Goal: Task Accomplishment & Management: Use online tool/utility

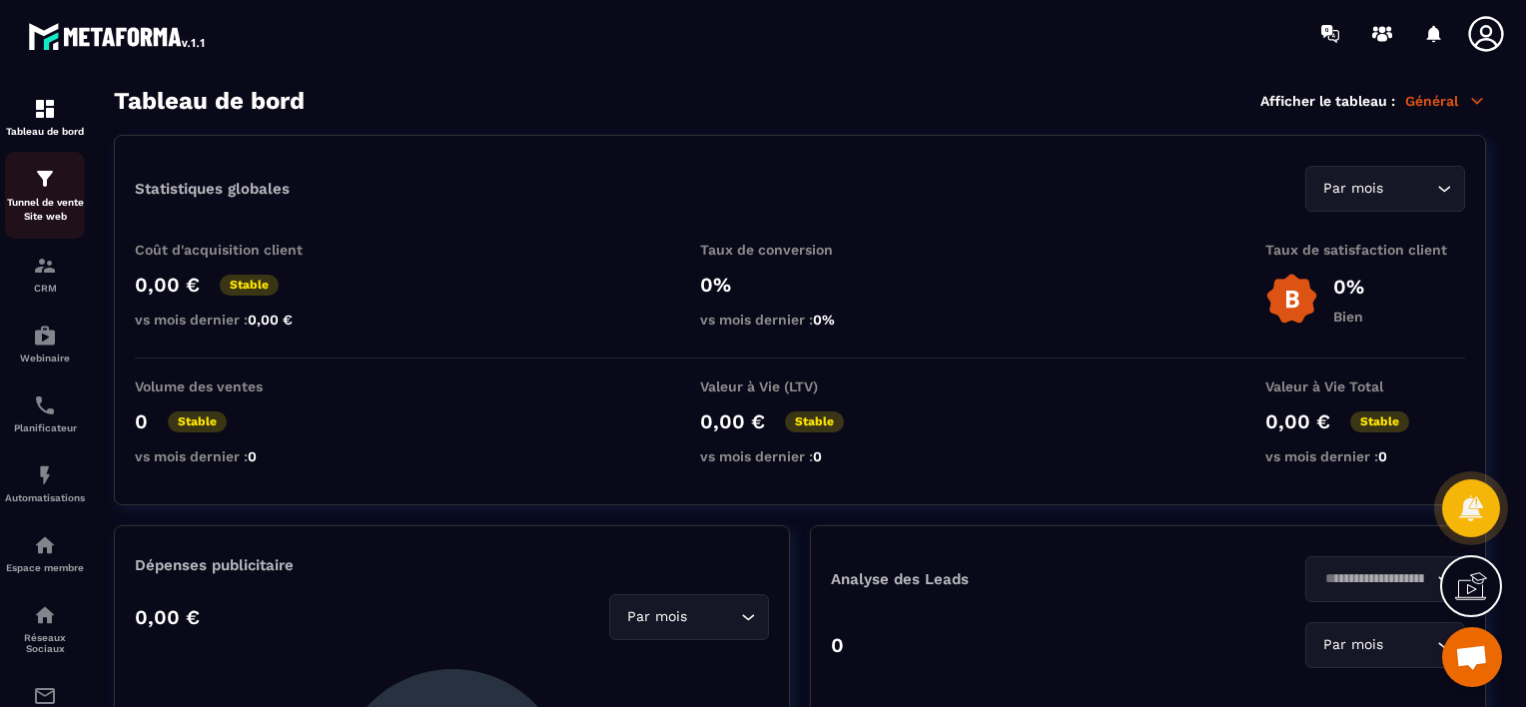
click at [38, 202] on p "Tunnel de vente Site web" at bounding box center [45, 210] width 80 height 28
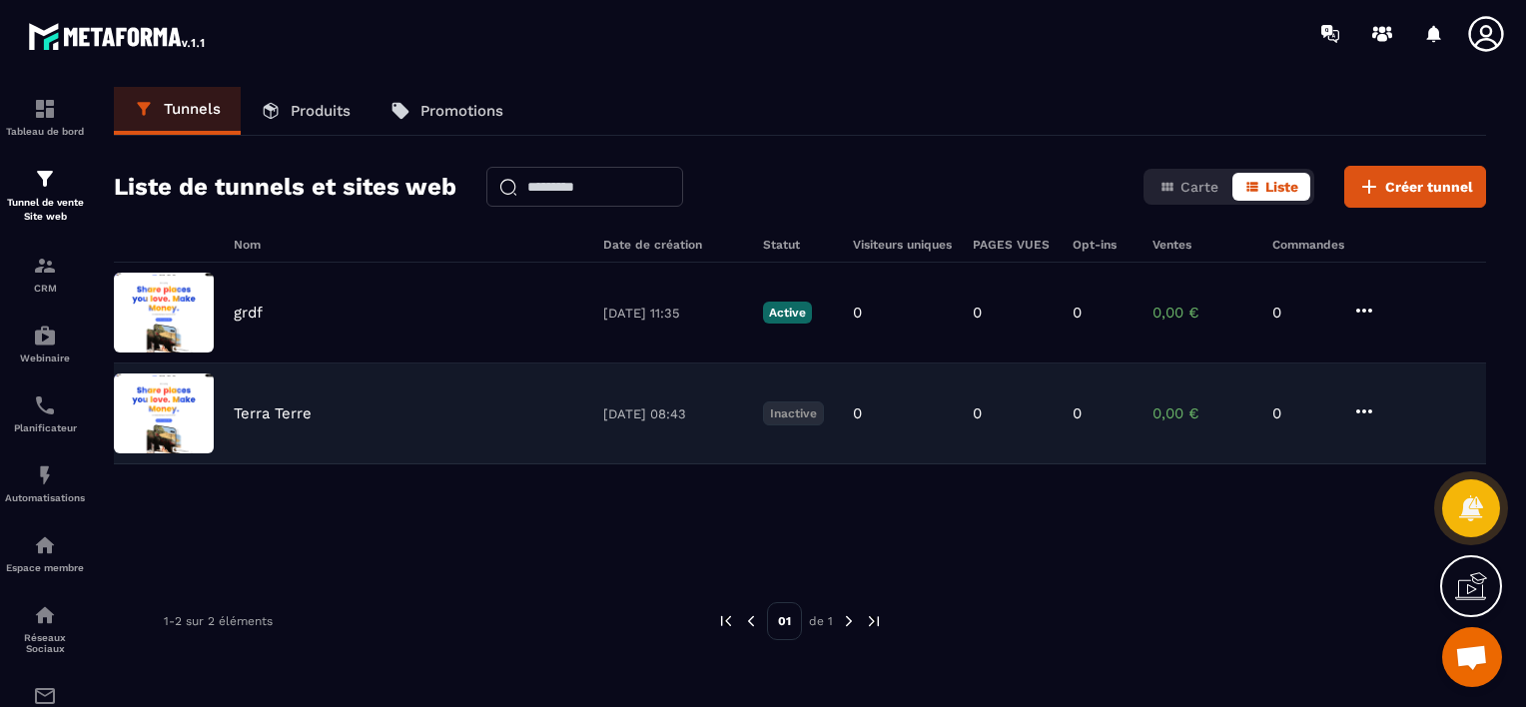
click at [467, 417] on div "Terra Terre" at bounding box center [409, 413] width 350 height 18
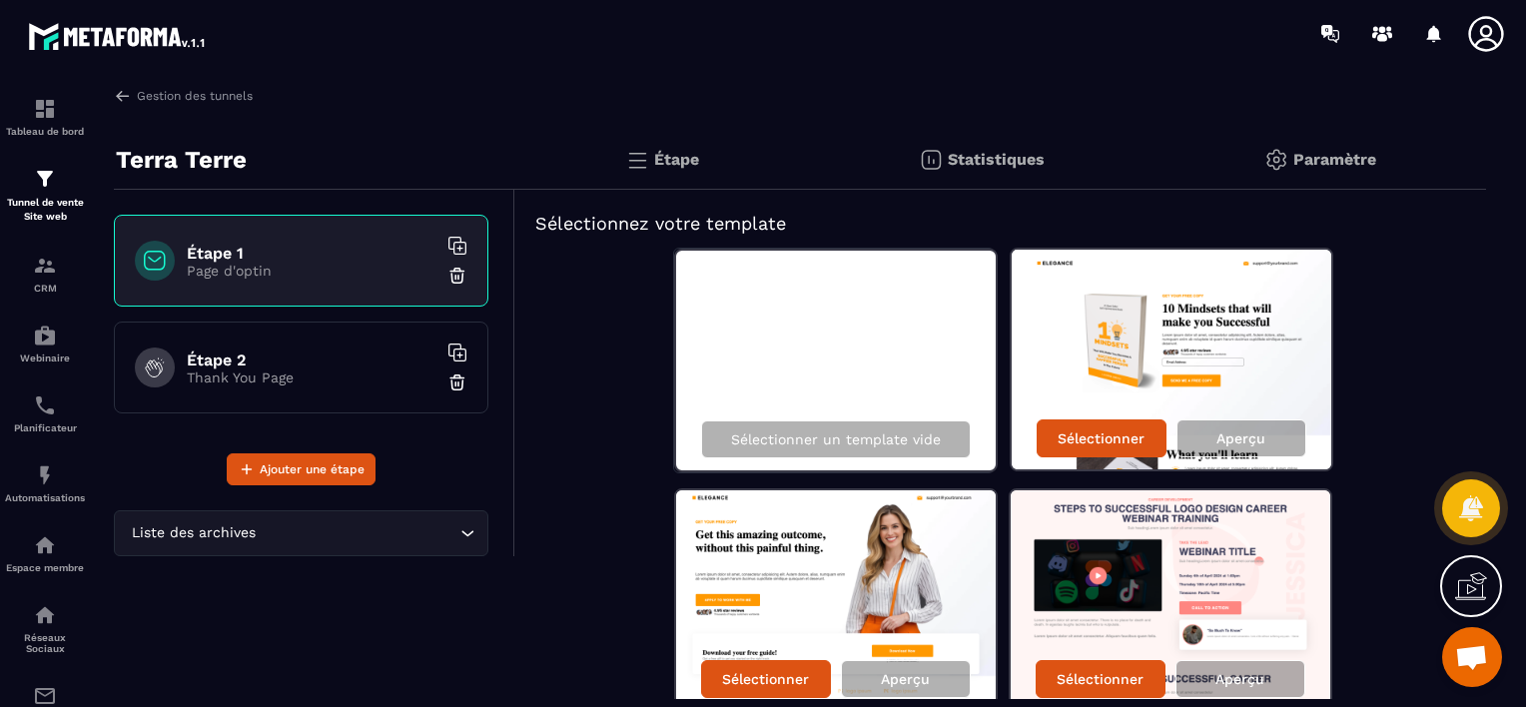
click at [689, 144] on div "Étape" at bounding box center [662, 160] width 294 height 60
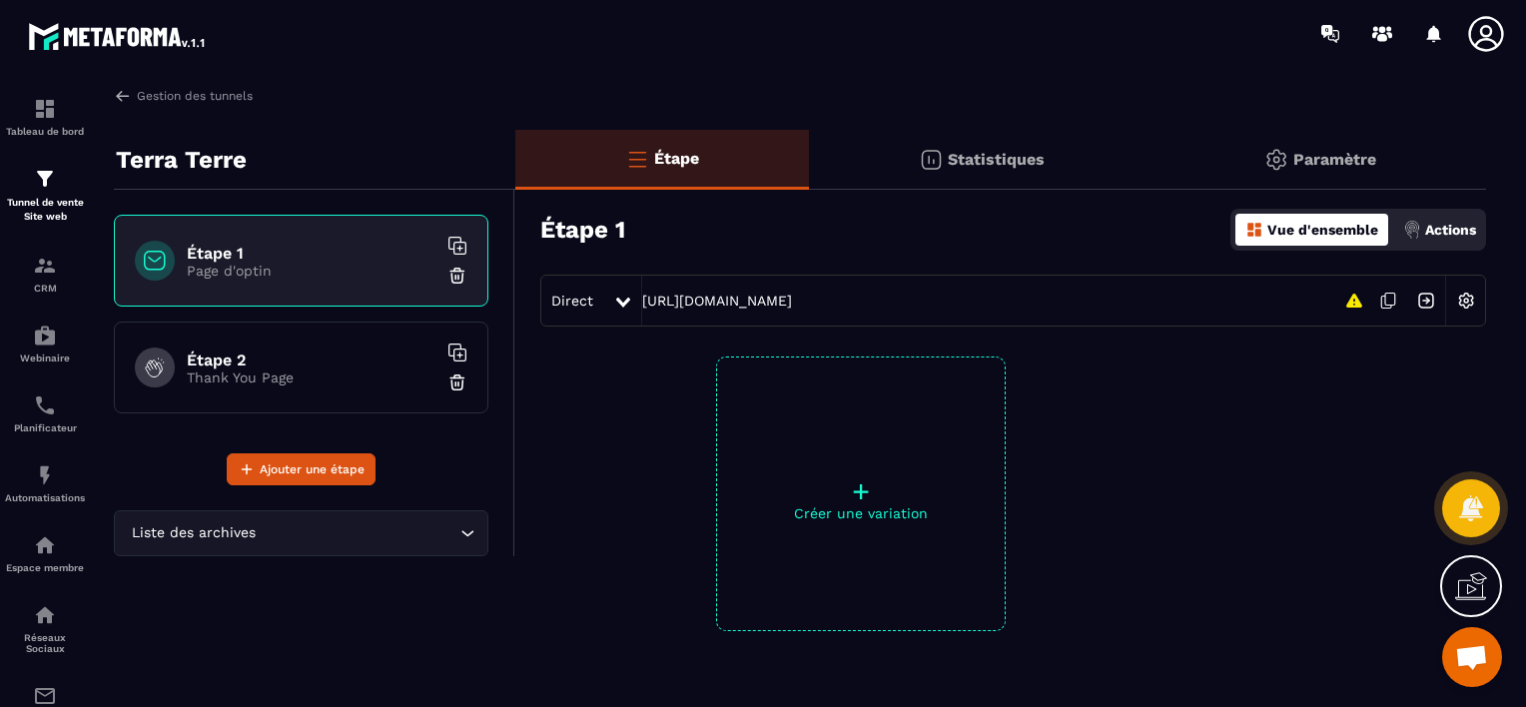
click at [607, 315] on div "Direct" at bounding box center [577, 301] width 72 height 36
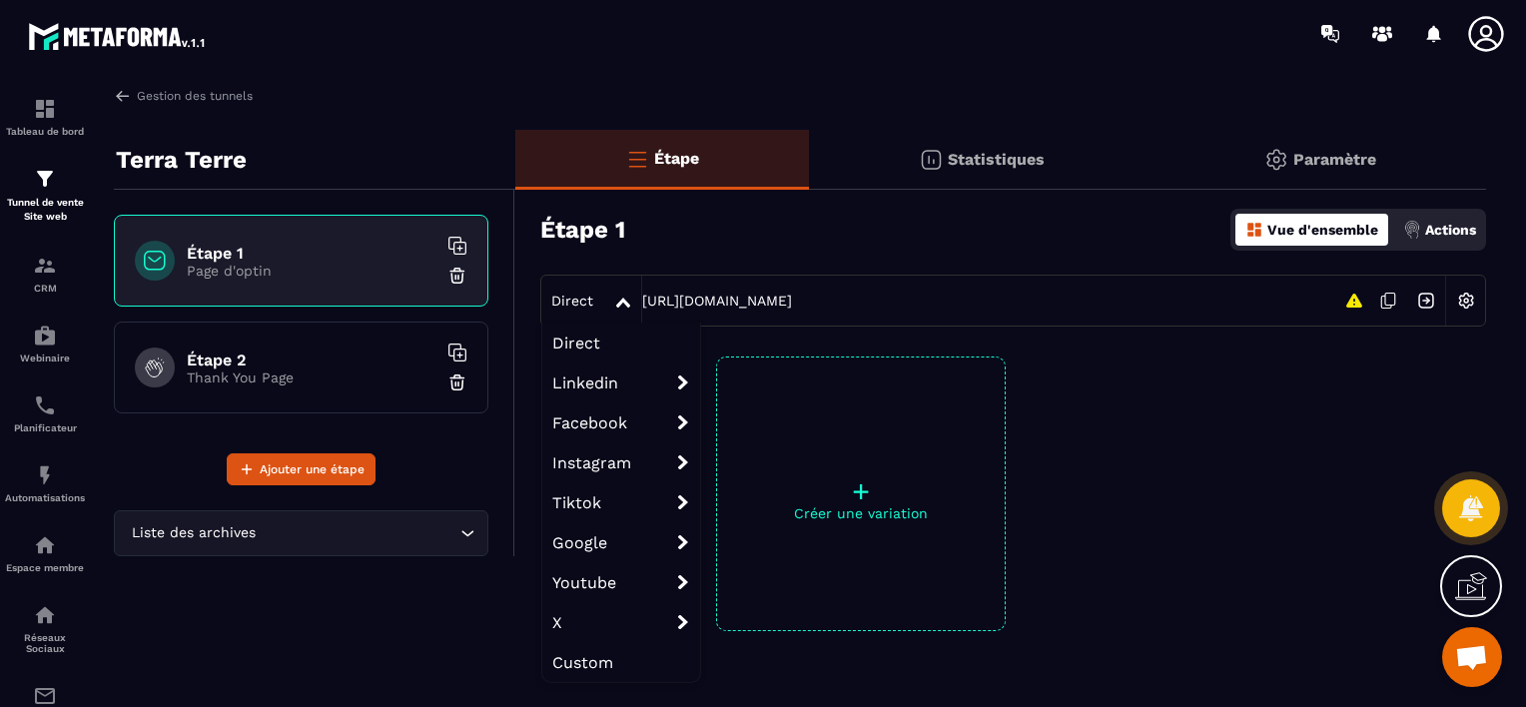
click at [798, 346] on div "Étape Statistiques Paramètre Étape 1 Vue d'ensemble Actions Direct Direct Linke…" at bounding box center [1000, 450] width 971 height 641
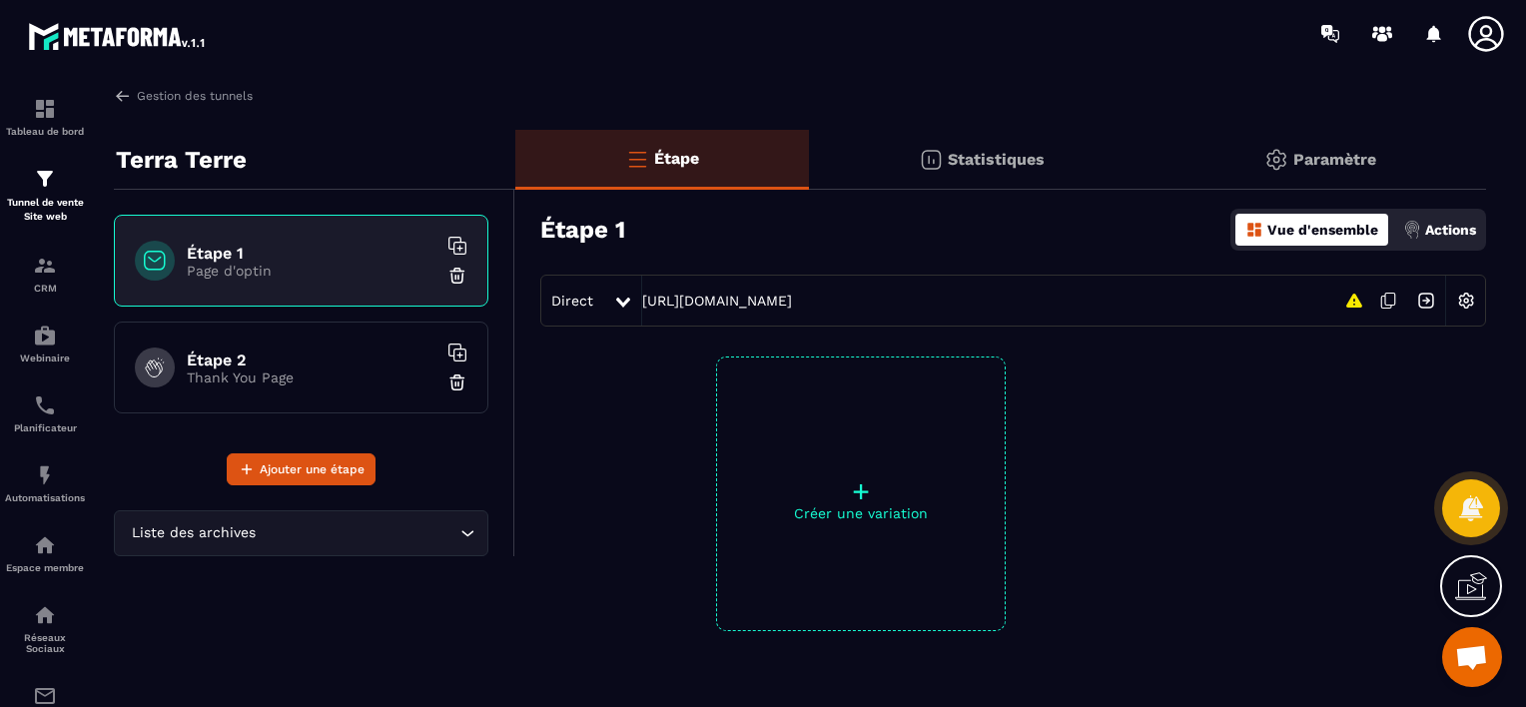
click at [1461, 301] on img at bounding box center [1466, 301] width 38 height 38
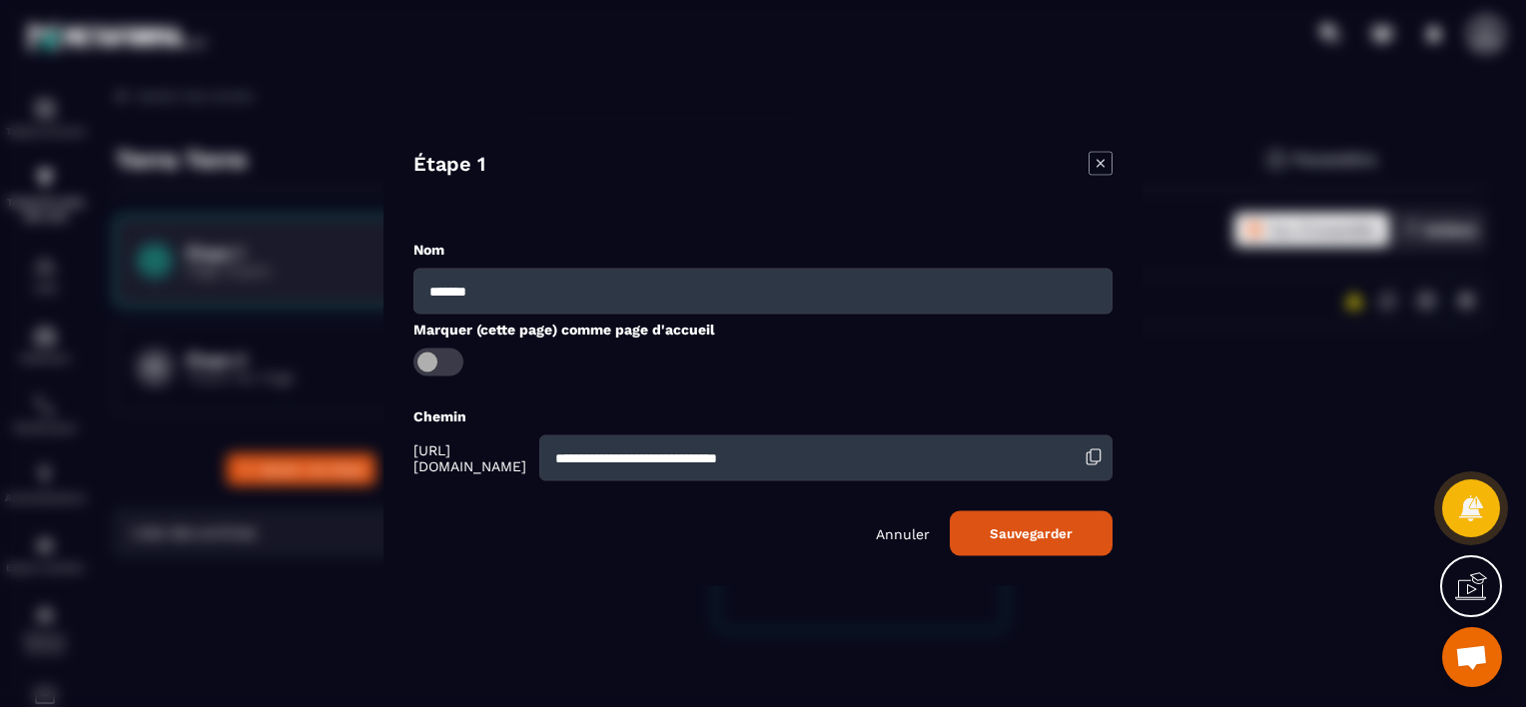
drag, startPoint x: 796, startPoint y: 274, endPoint x: 337, endPoint y: 289, distance: 459.6
click at [337, 289] on section "**********" at bounding box center [763, 353] width 1526 height 707
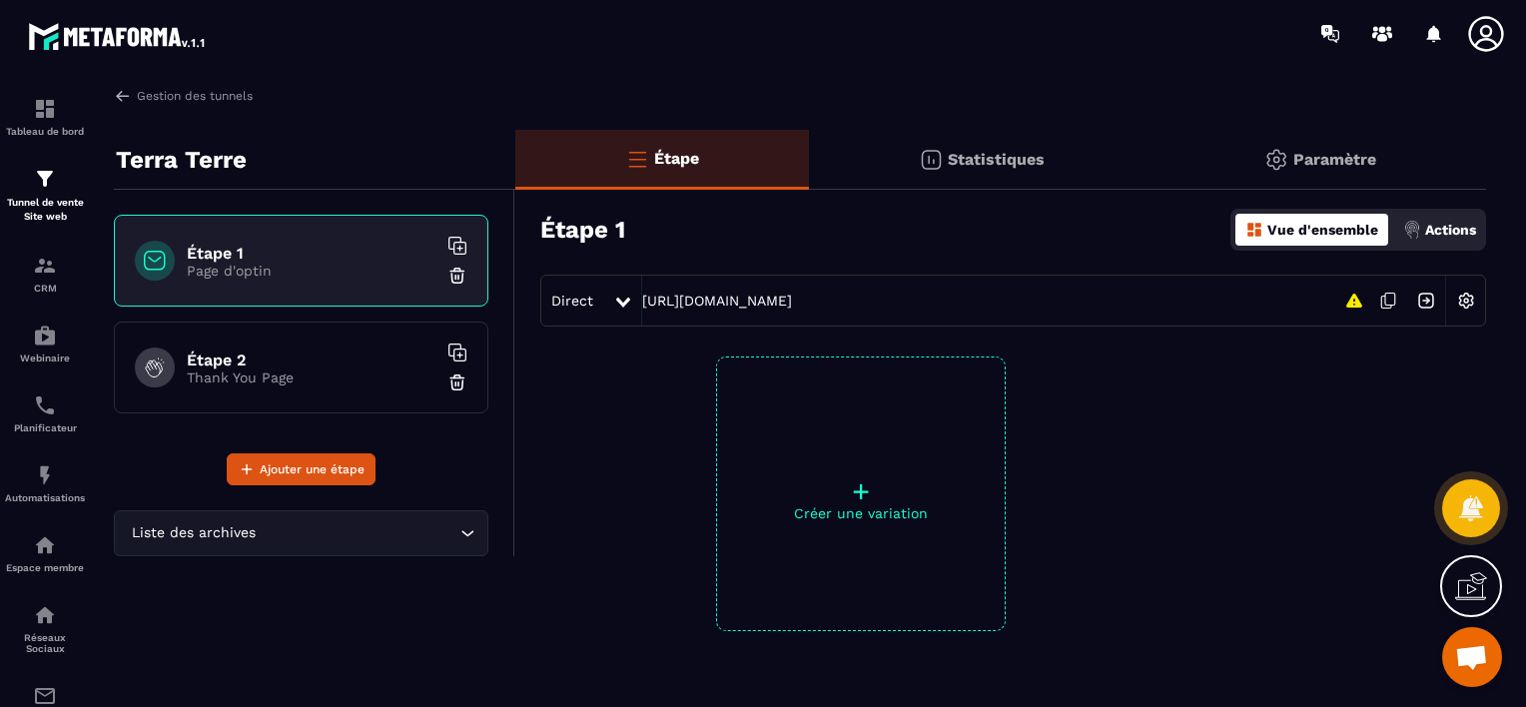
click at [1462, 288] on img at bounding box center [1466, 301] width 38 height 38
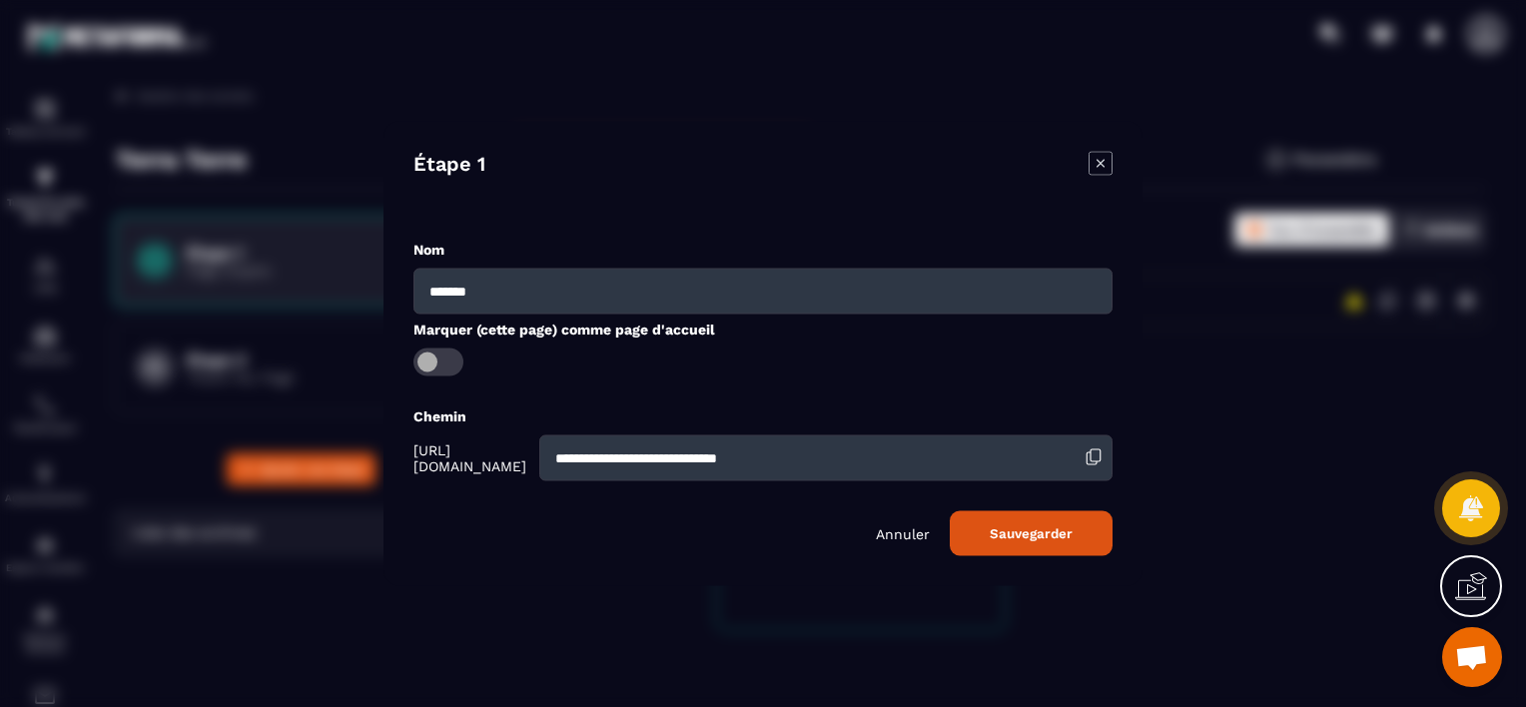
click at [870, 289] on input "*******" at bounding box center [762, 292] width 699 height 46
type input "*"
type input "**********"
click at [1055, 526] on button "Sauvegarder" at bounding box center [1031, 533] width 163 height 45
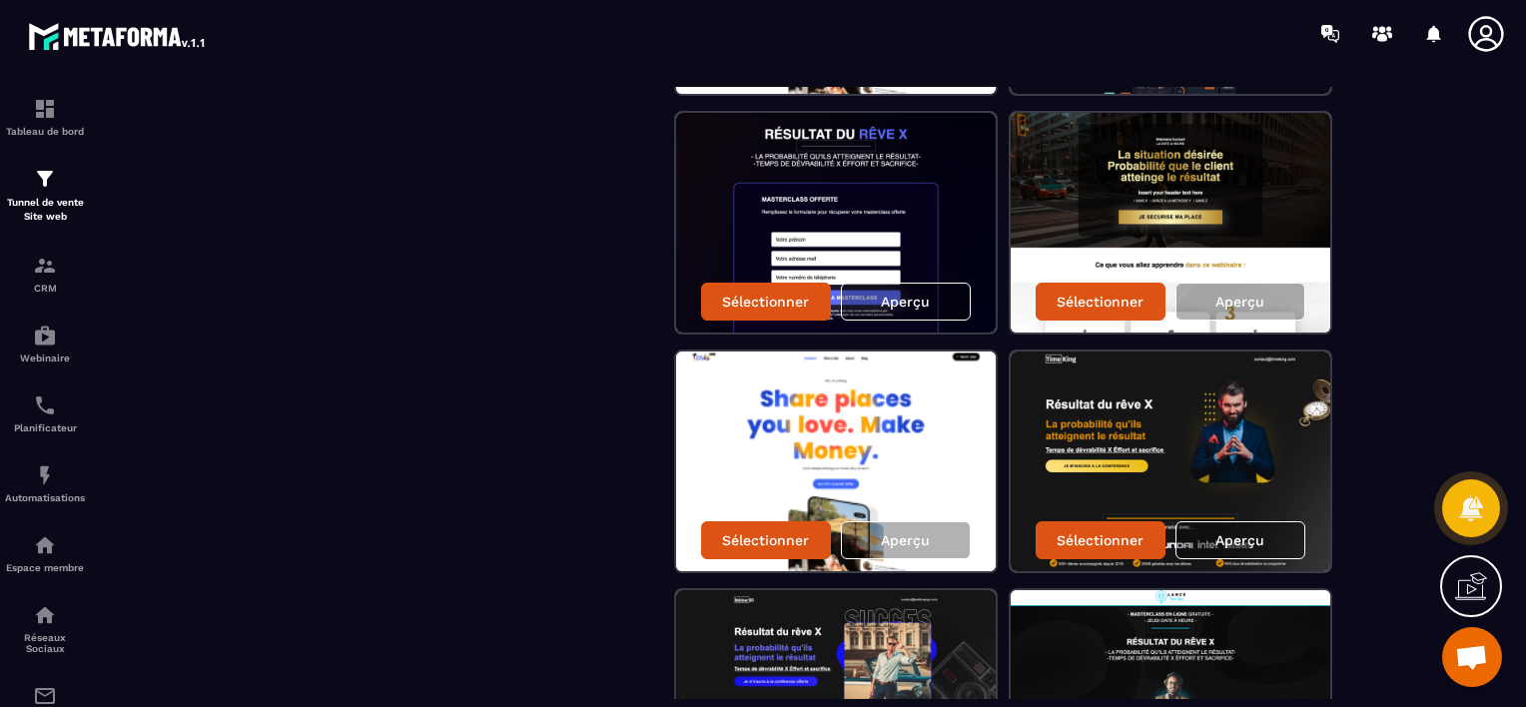
scroll to position [1309, 0]
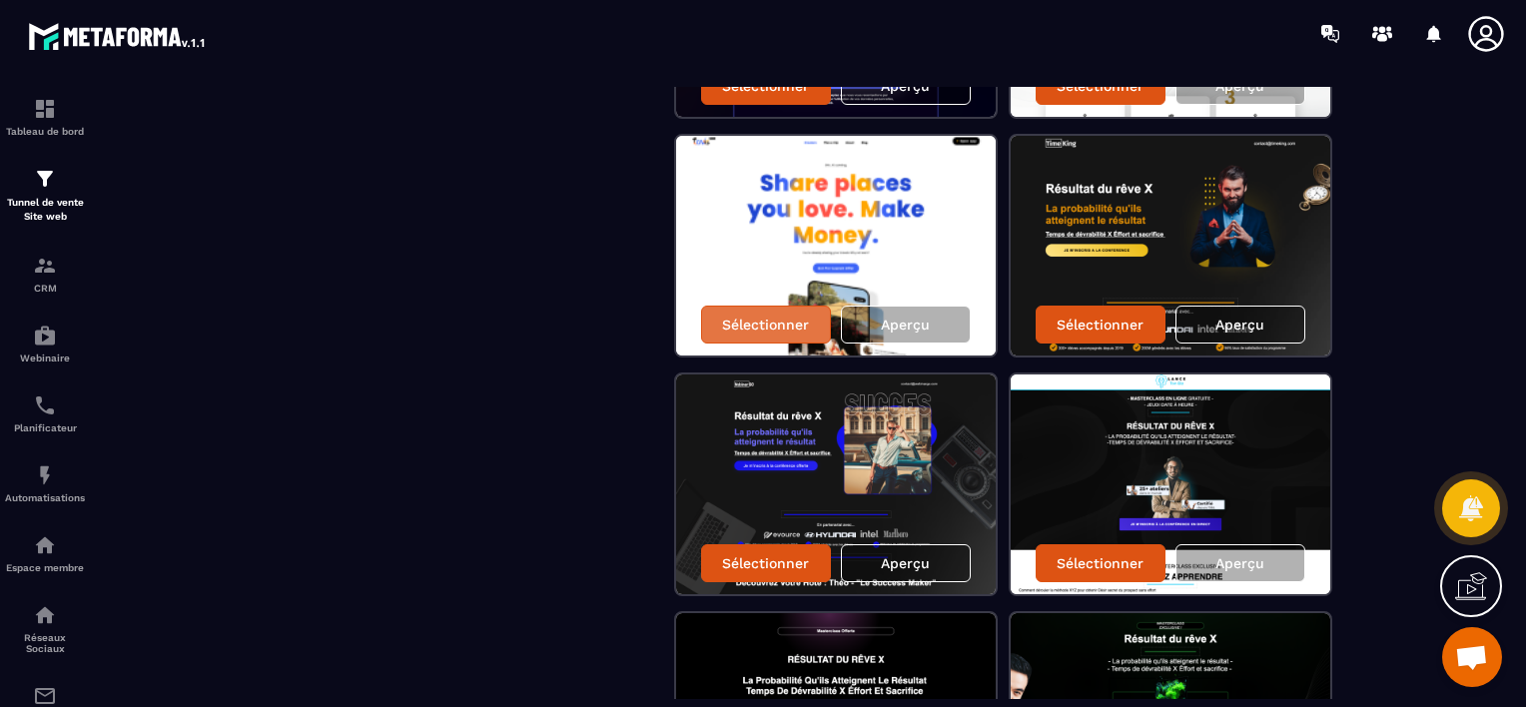
click at [762, 319] on p "Sélectionner" at bounding box center [765, 325] width 87 height 16
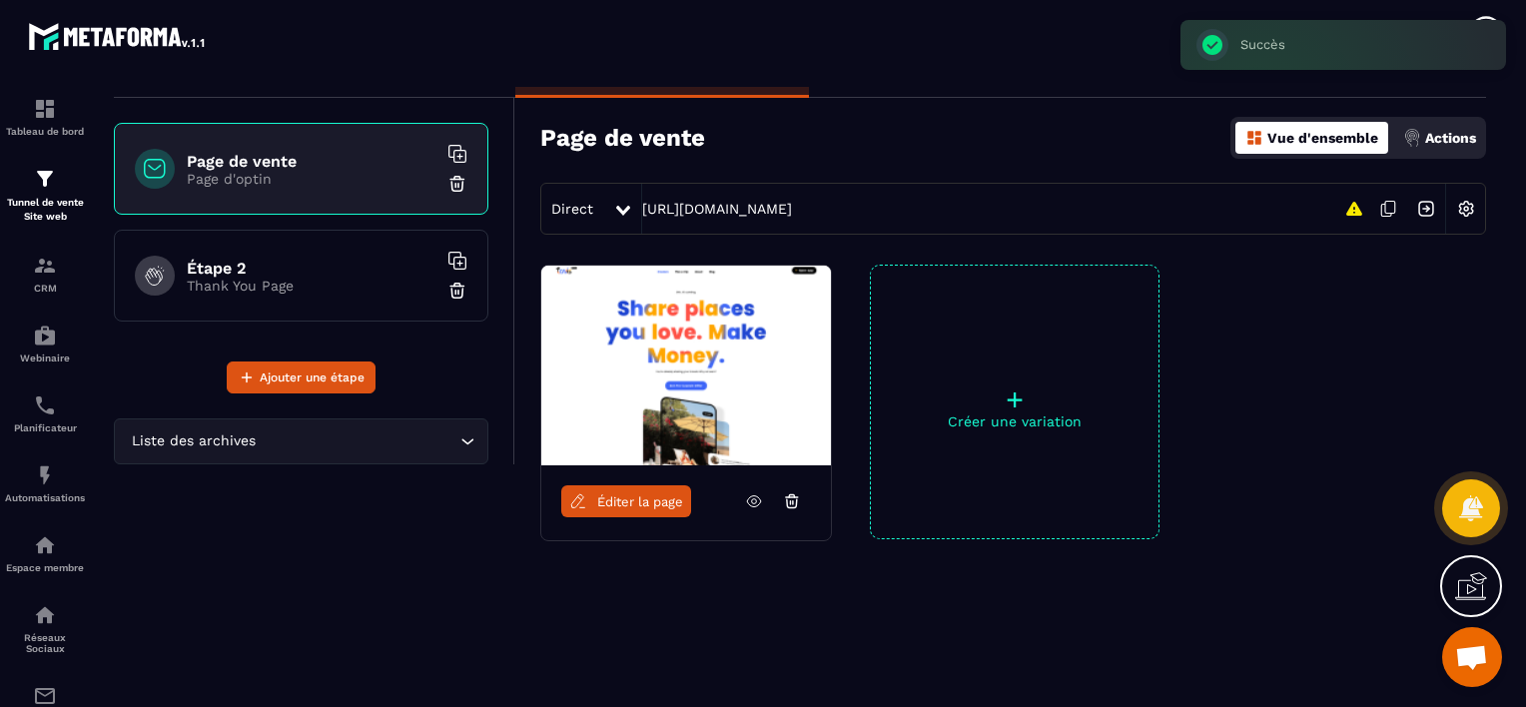
scroll to position [92, 0]
click at [646, 495] on span "Éditer la page" at bounding box center [640, 501] width 86 height 15
